Goal: Task Accomplishment & Management: Complete application form

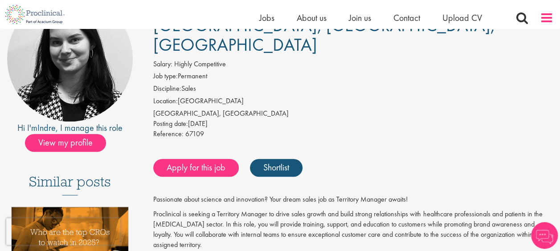
click at [544, 20] on span at bounding box center [546, 17] width 13 height 13
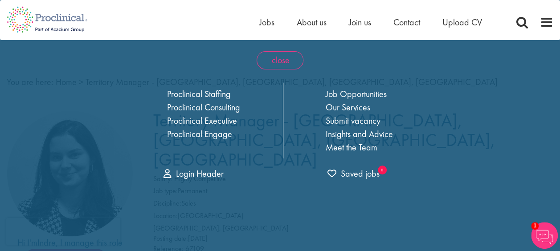
click at [290, 66] on span "close" at bounding box center [280, 60] width 47 height 18
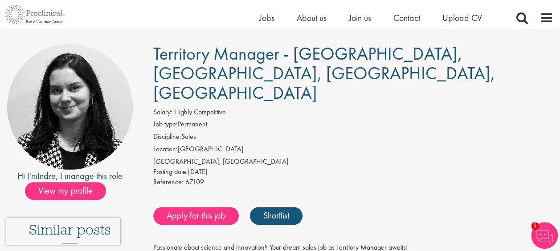
scroll to position [54, 0]
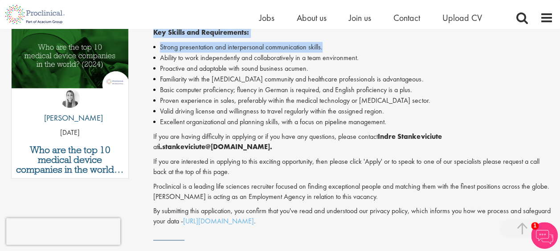
scroll to position [445, 0]
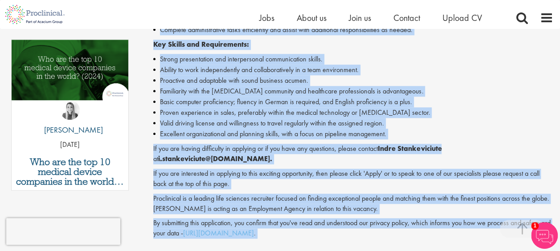
drag, startPoint x: 154, startPoint y: 55, endPoint x: 397, endPoint y: 219, distance: 293.0
click at [397, 219] on div "Territory Manager - [GEOGRAPHIC_DATA], [GEOGRAPHIC_DATA], [GEOGRAPHIC_DATA], [G…" at bounding box center [350, 8] width 420 height 706
click at [443, 107] on li "Proven experience in sales, preferably within the medical technology or [MEDICA…" at bounding box center [353, 112] width 400 height 11
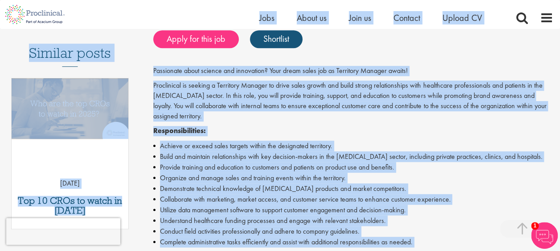
scroll to position [215, 0]
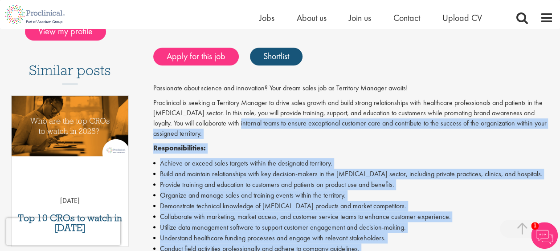
drag, startPoint x: 508, startPoint y: 156, endPoint x: 217, endPoint y: 101, distance: 296.2
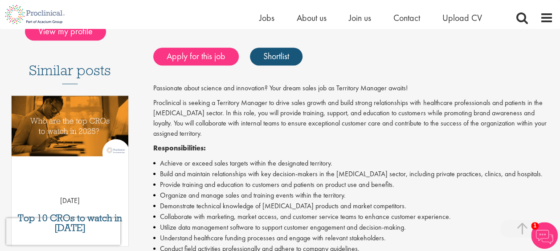
drag, startPoint x: 217, startPoint y: 101, endPoint x: 393, endPoint y: 37, distance: 187.0
click at [393, 43] on div "Apply for this job Shortlist" at bounding box center [352, 56] width 402 height 27
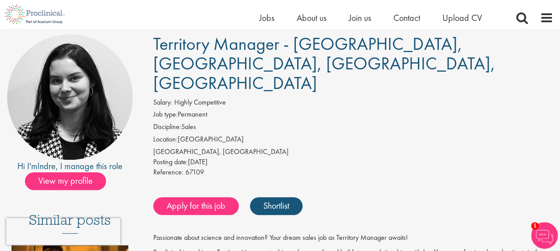
scroll to position [64, 0]
